Goal: Information Seeking & Learning: Understand process/instructions

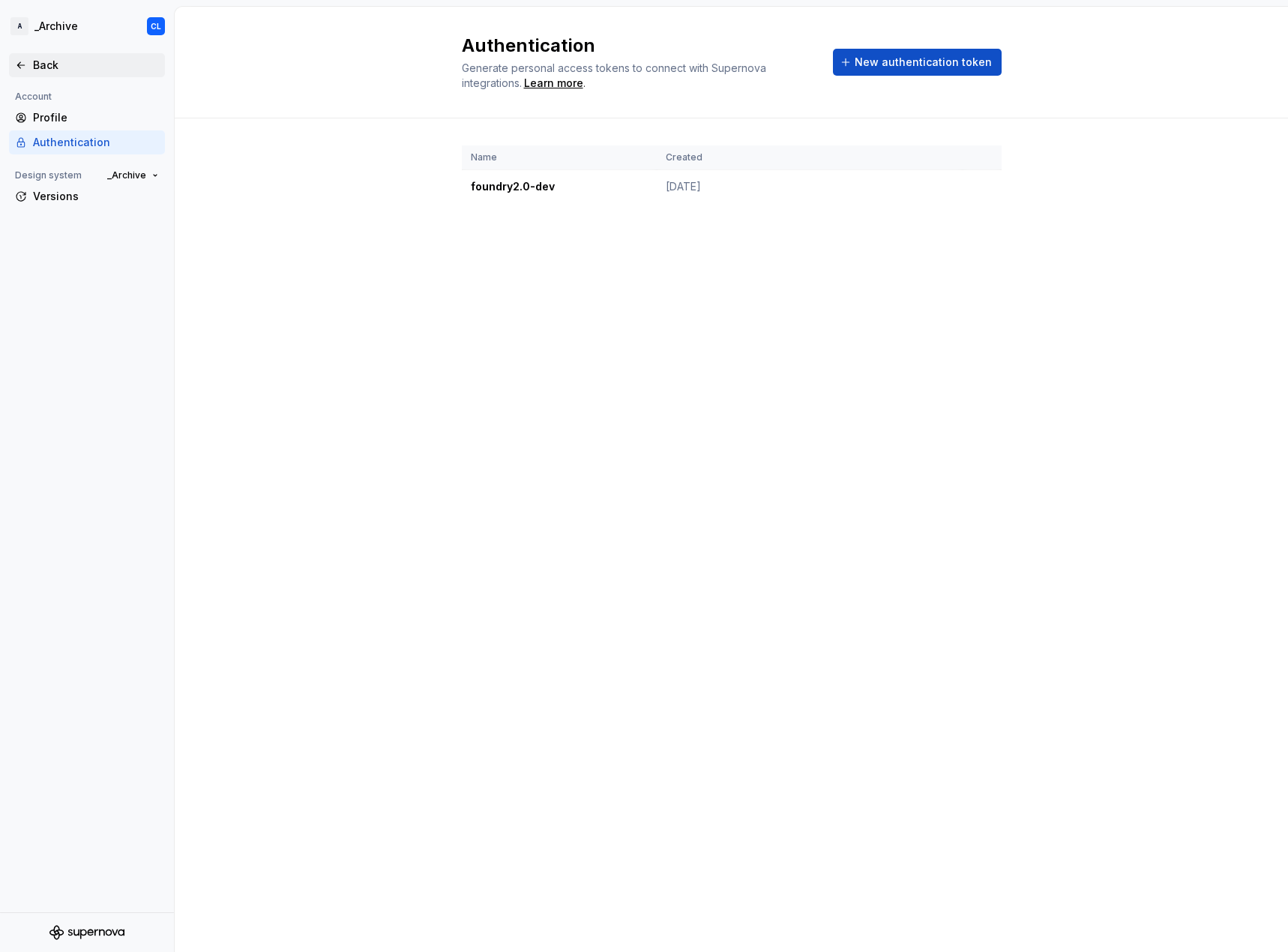
click at [15, 67] on icon at bounding box center [21, 65] width 12 height 12
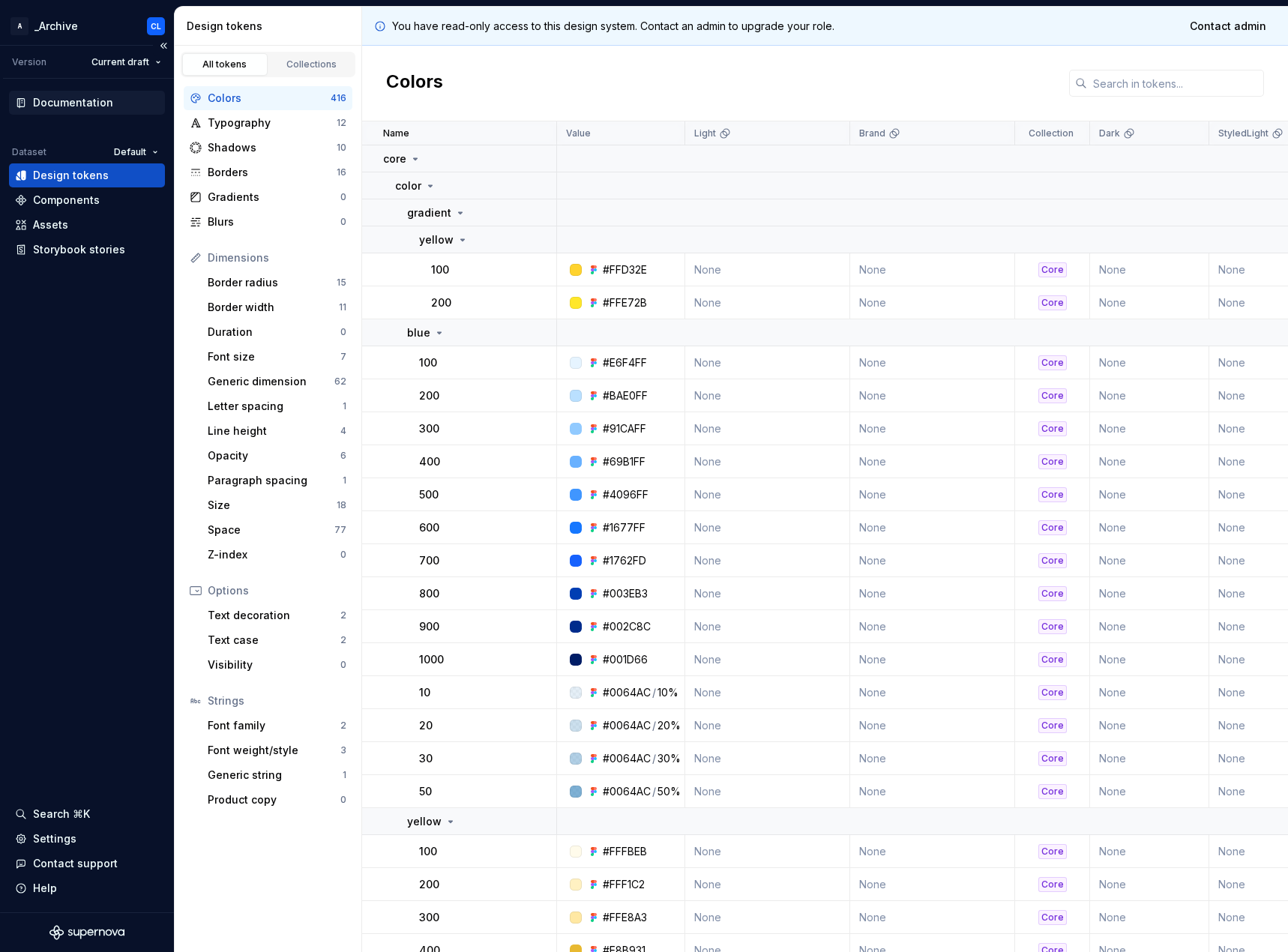
click at [104, 97] on div "Documentation" at bounding box center [73, 102] width 80 height 15
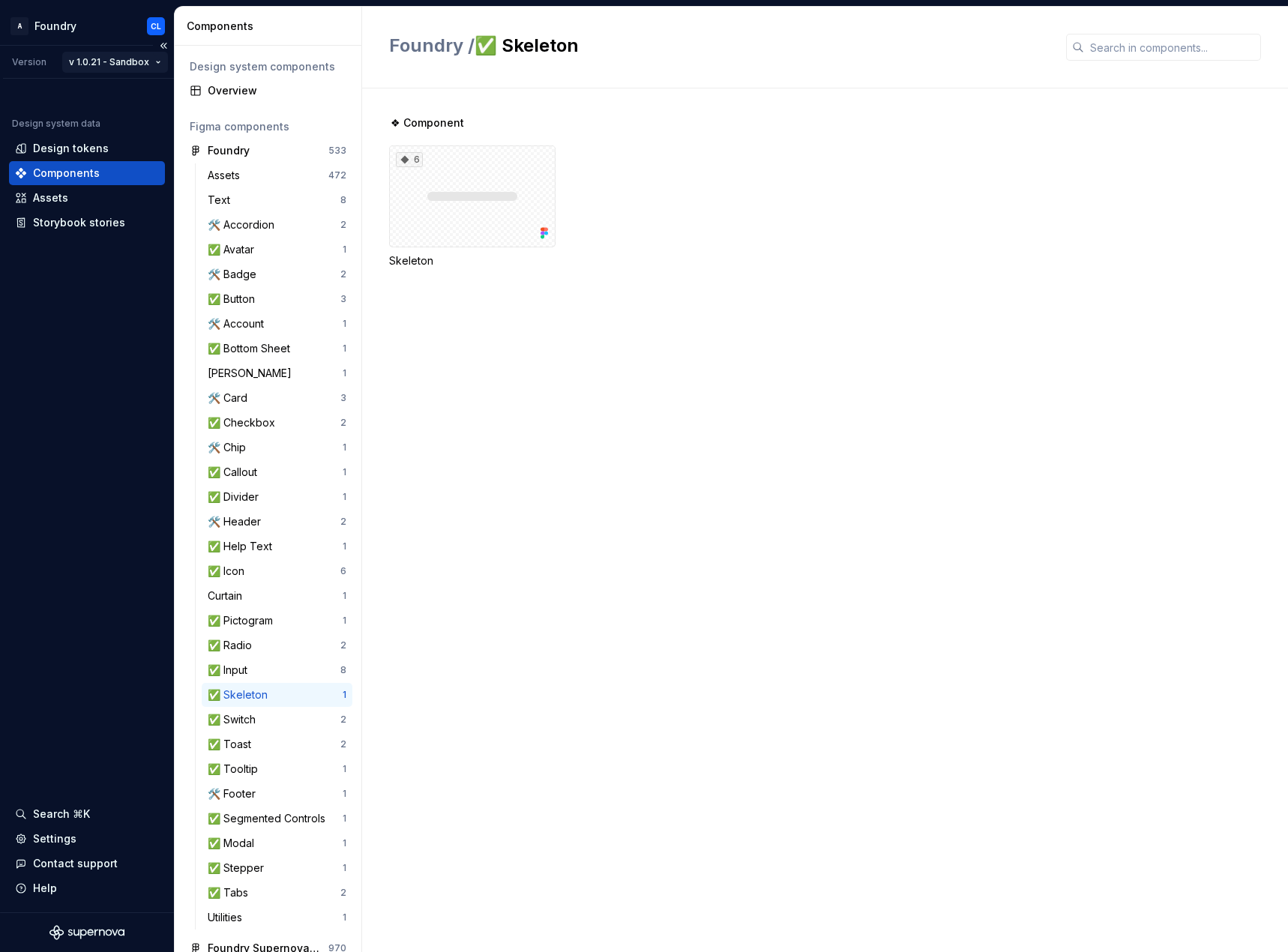
click at [130, 59] on html "A Foundry CL Version v 1.0.21 - Sandbox Design system data Design tokens Compon…" at bounding box center [644, 476] width 1288 height 952
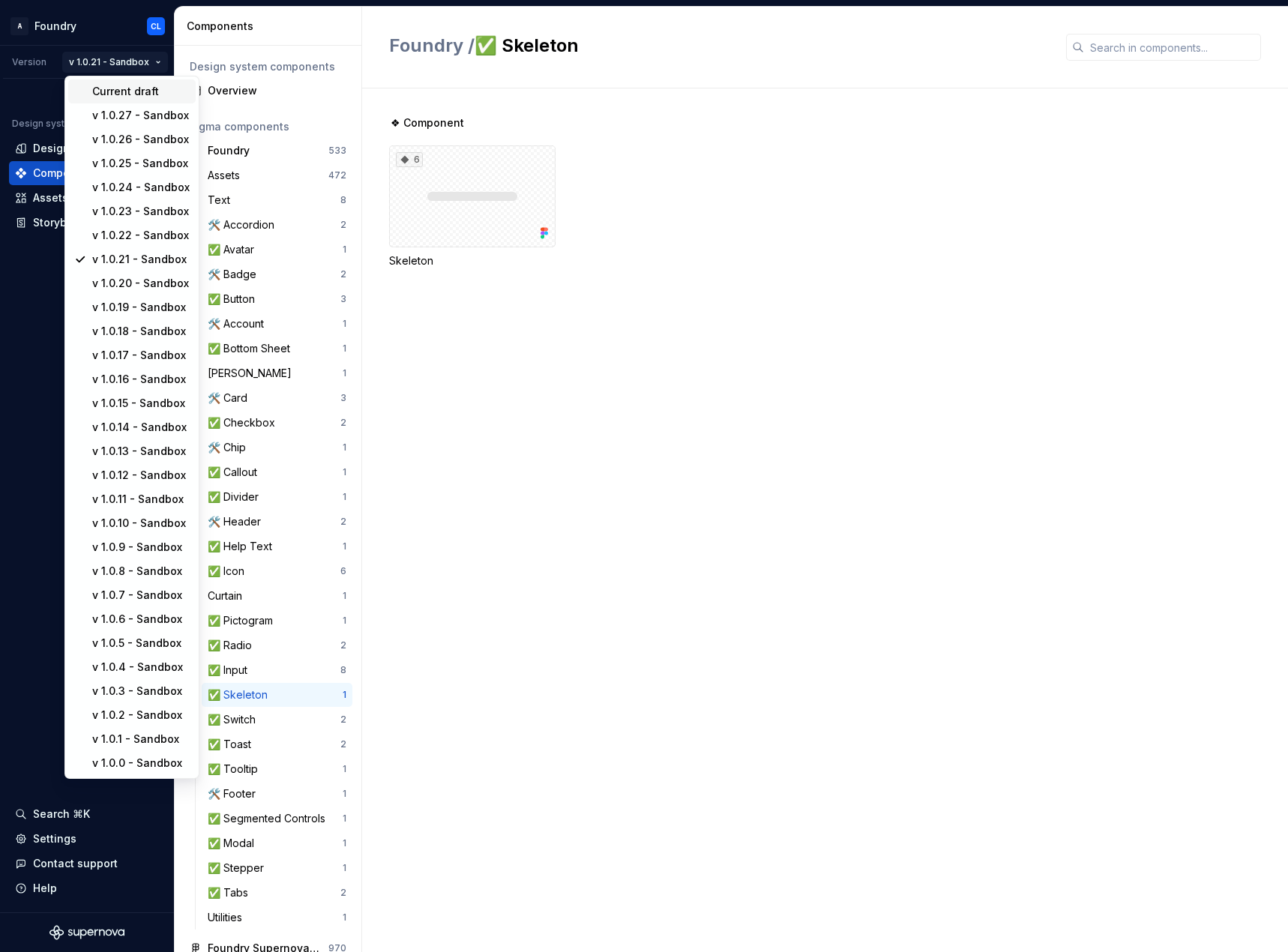
click at [152, 89] on div "Current draft" at bounding box center [141, 91] width 98 height 15
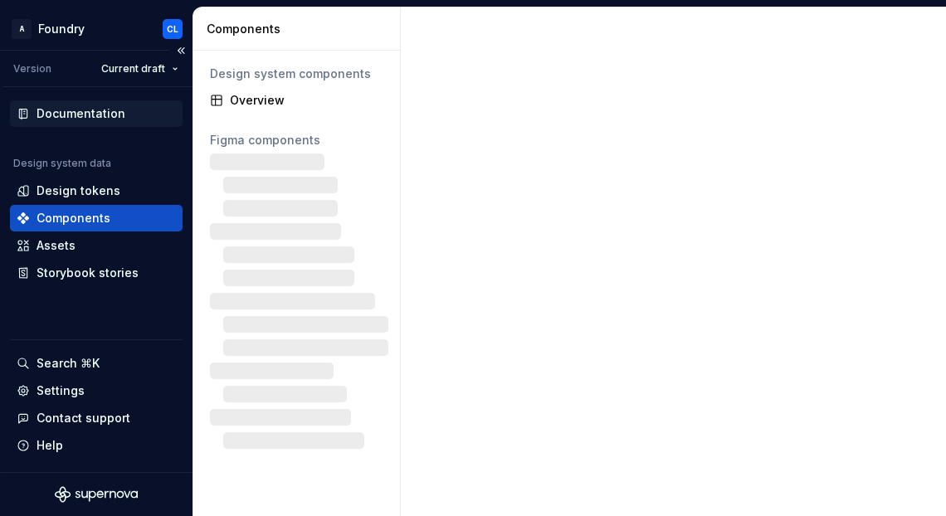
click at [100, 110] on div "Documentation" at bounding box center [81, 113] width 89 height 17
